Goal: Navigation & Orientation: Understand site structure

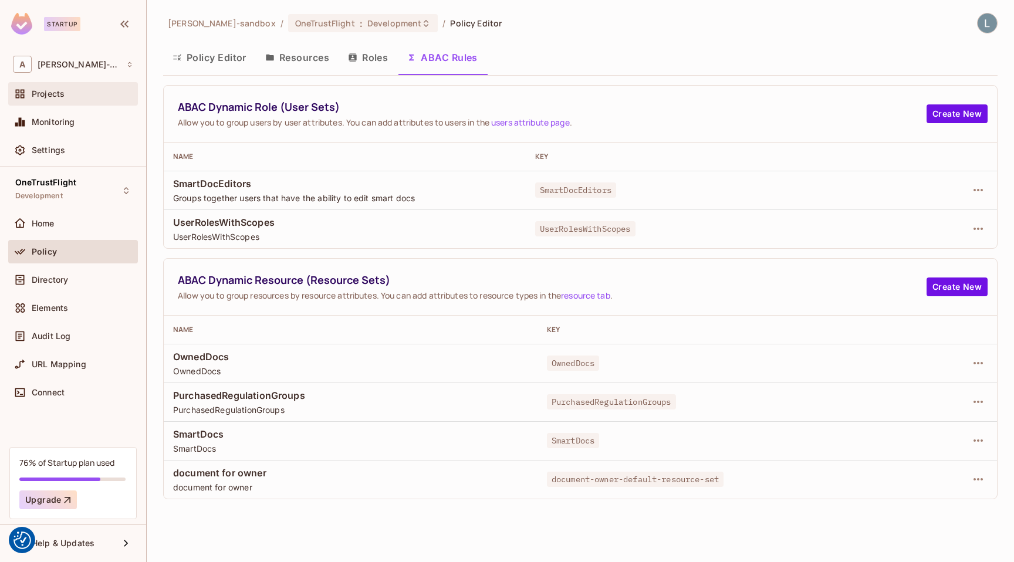
click at [88, 92] on div "Projects" at bounding box center [83, 93] width 102 height 9
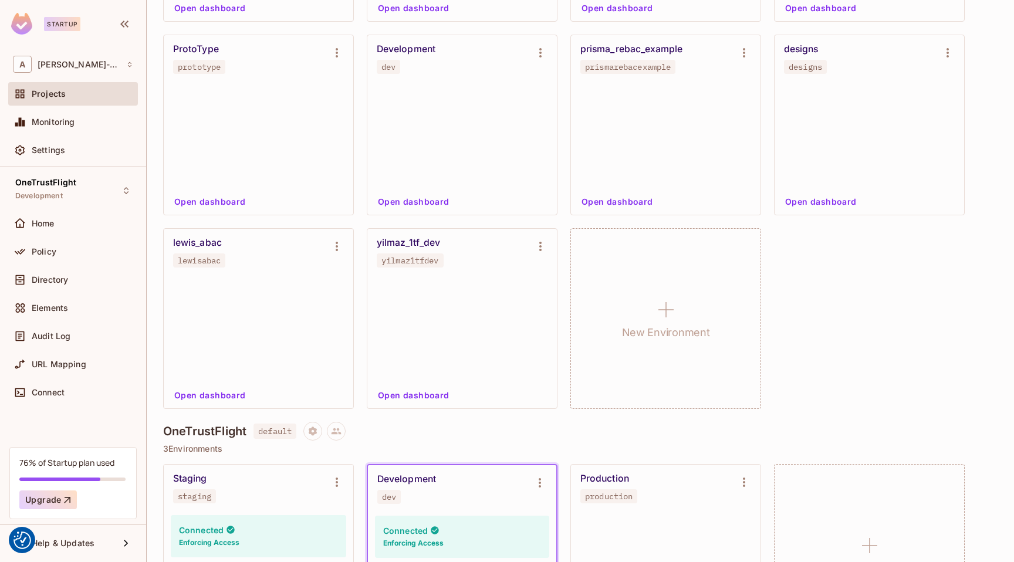
scroll to position [650, 0]
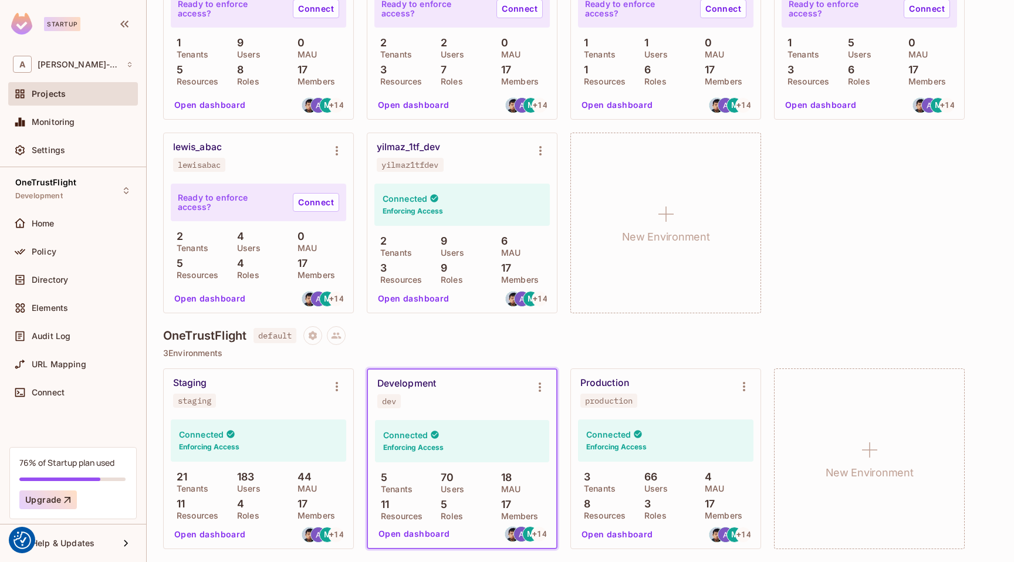
click at [420, 529] on button "Open dashboard" at bounding box center [414, 534] width 81 height 19
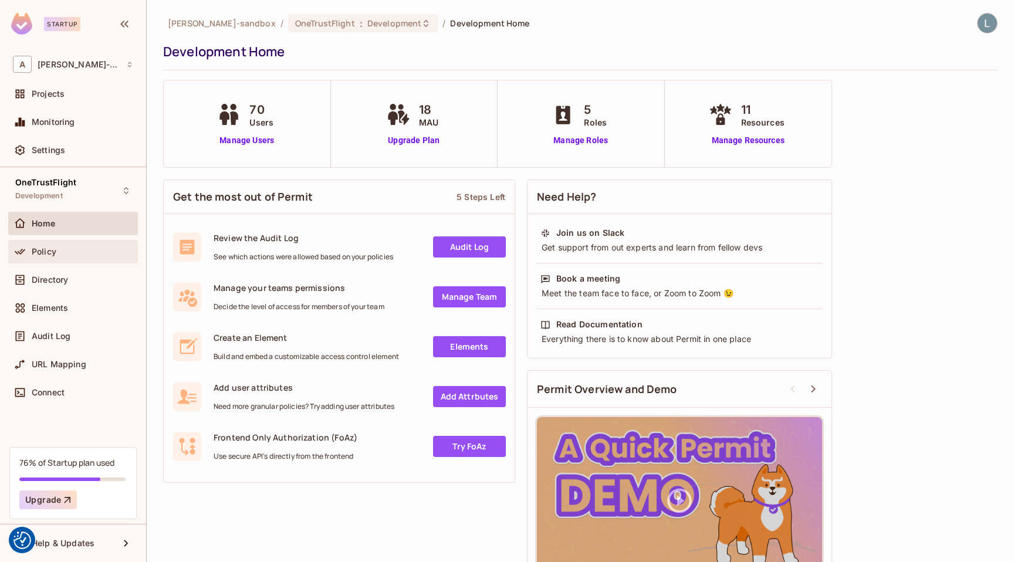
click at [62, 254] on div "Policy" at bounding box center [83, 251] width 102 height 9
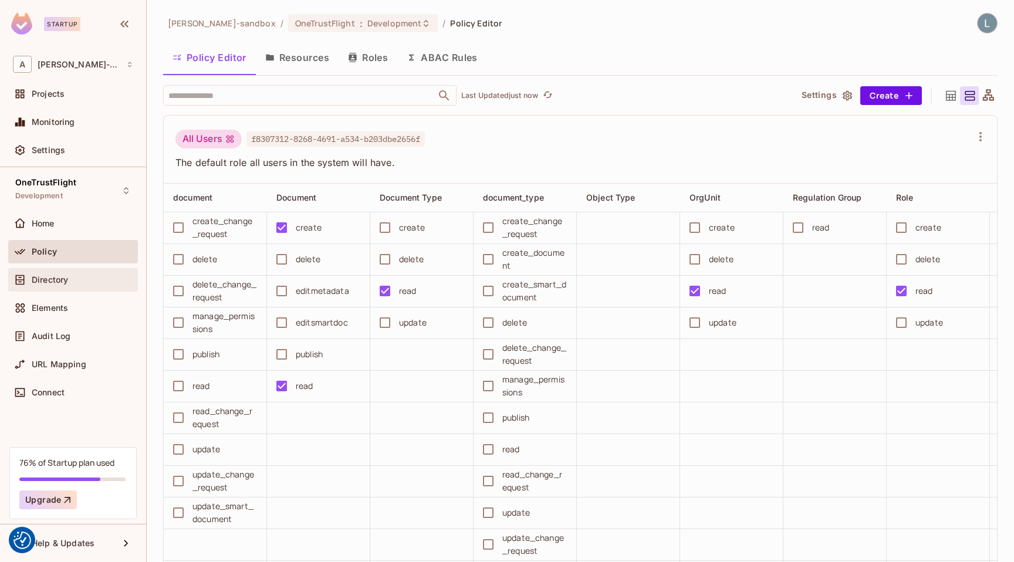
click at [63, 281] on span "Directory" at bounding box center [50, 279] width 36 height 9
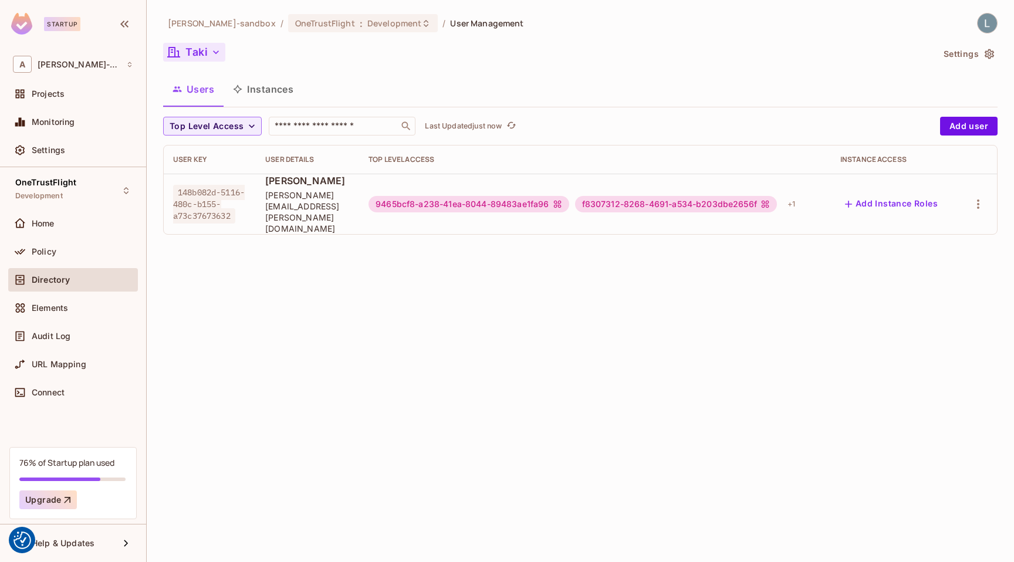
click at [214, 50] on icon "button" at bounding box center [216, 52] width 12 height 12
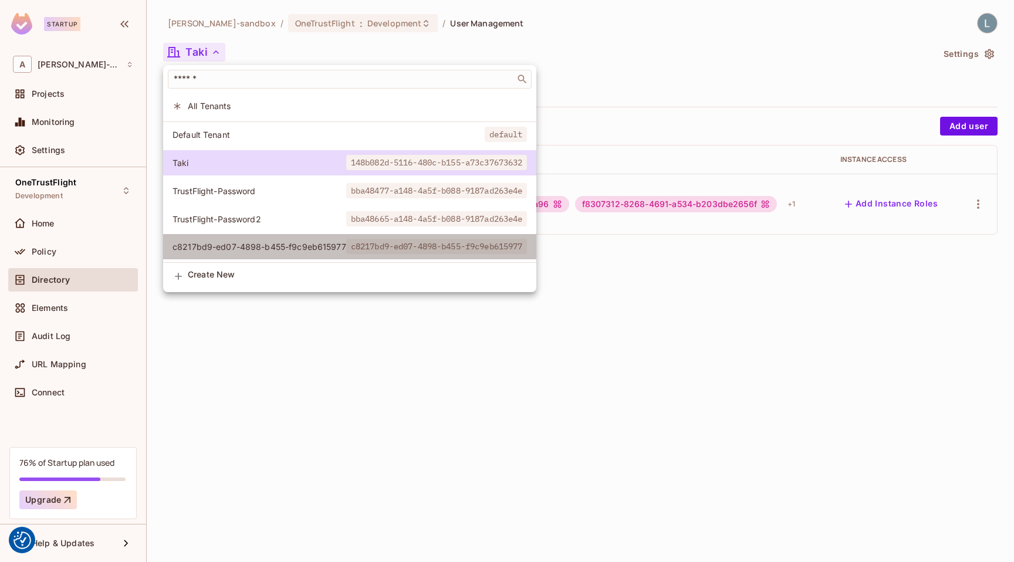
click at [262, 241] on span "c8217bd9-ed07-4898-b455-f9c9eb615977" at bounding box center [260, 246] width 174 height 11
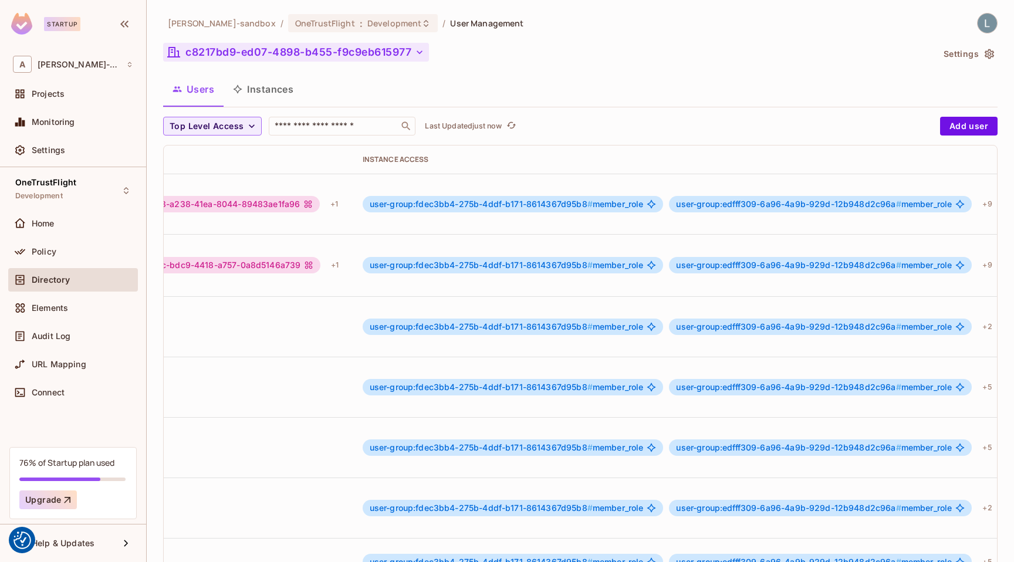
scroll to position [0, 559]
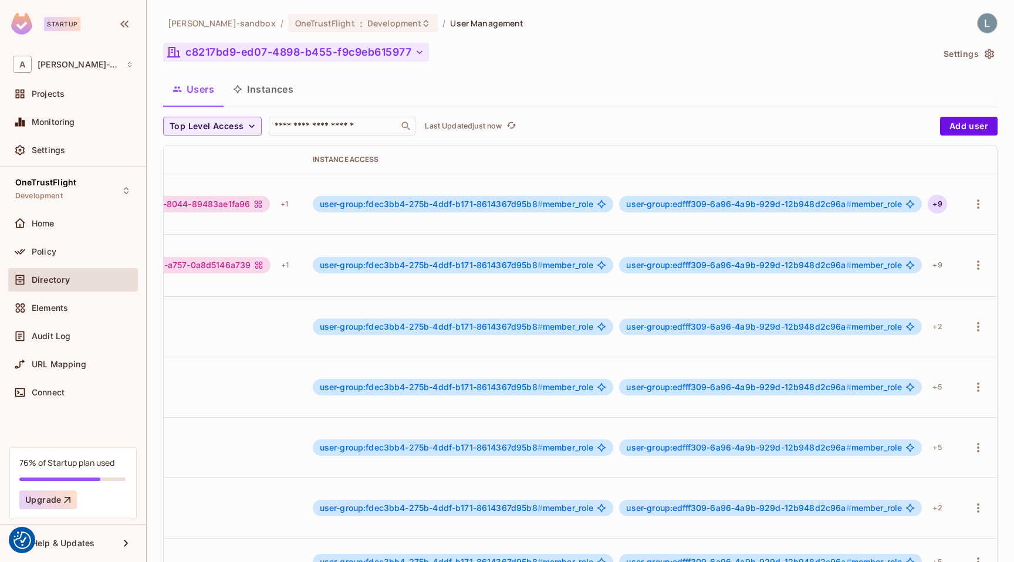
click at [937, 195] on div "+ 9" at bounding box center [937, 204] width 19 height 19
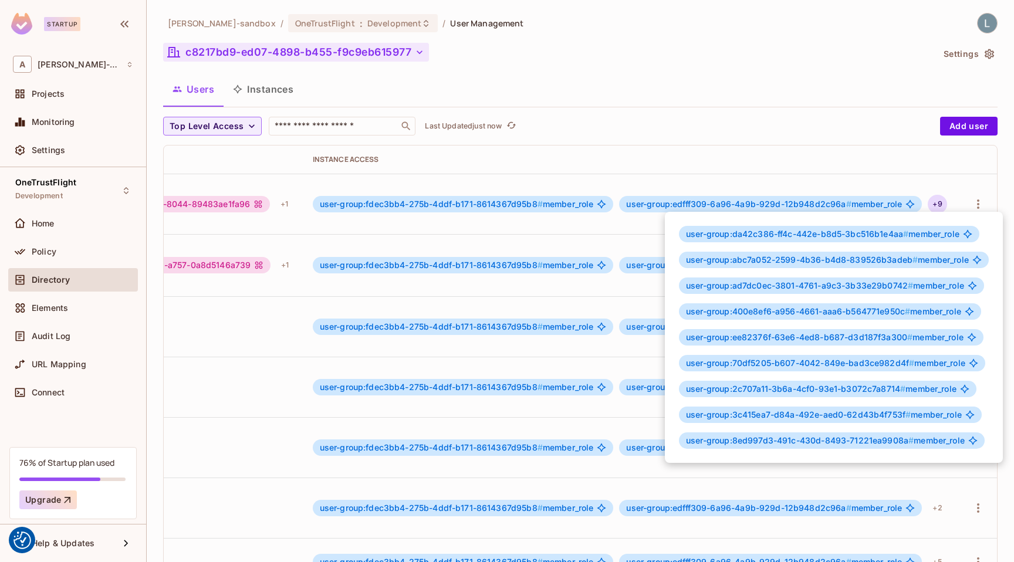
click at [703, 127] on div at bounding box center [507, 281] width 1014 height 562
